Goal: Task Accomplishment & Management: Manage account settings

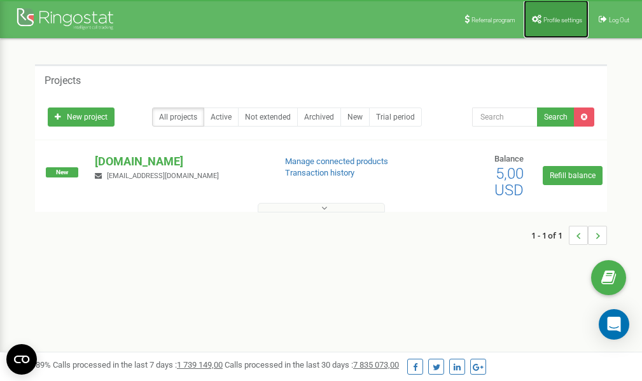
click at [551, 18] on span "Profile settings" at bounding box center [562, 20] width 39 height 7
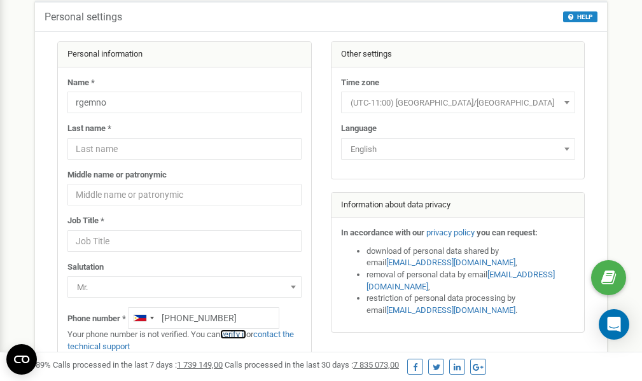
click at [240, 333] on link "verify it" at bounding box center [233, 334] width 26 height 10
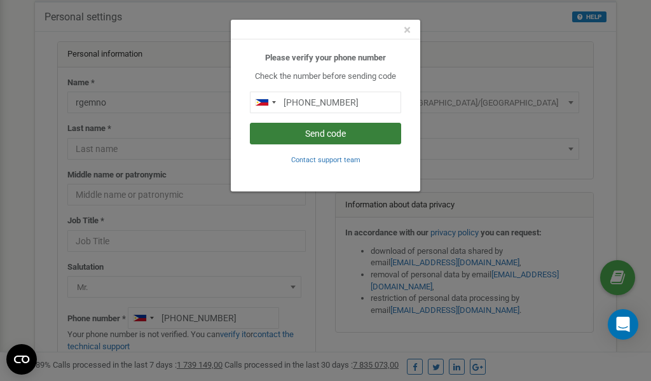
click at [338, 135] on button "Send code" at bounding box center [325, 134] width 151 height 22
